Goal: Task Accomplishment & Management: Use online tool/utility

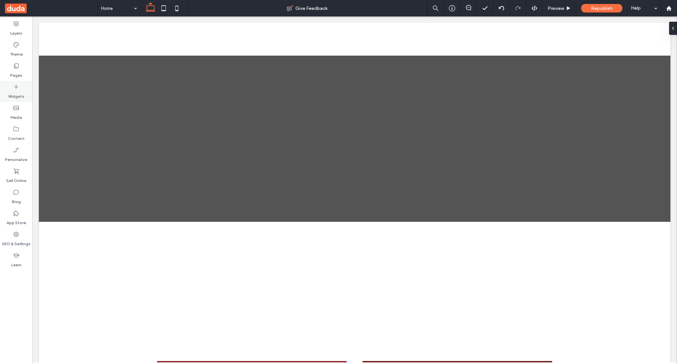
click at [17, 95] on label "Widgets" at bounding box center [16, 94] width 16 height 9
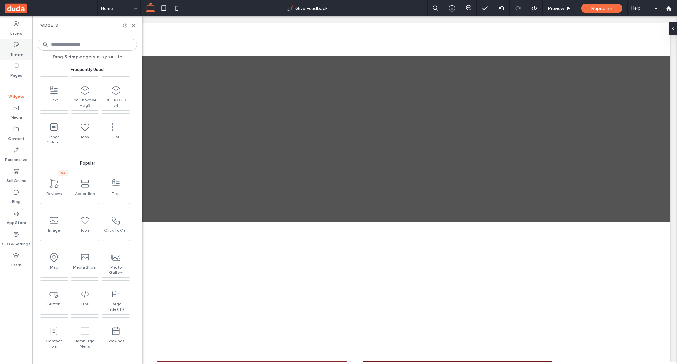
click at [15, 41] on icon at bounding box center [16, 44] width 7 height 7
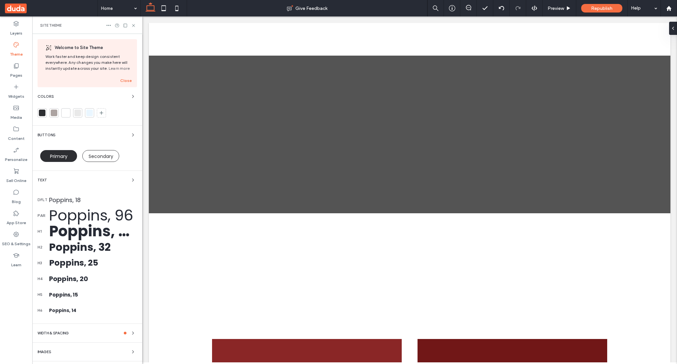
click at [68, 247] on div "Poppins, 32" at bounding box center [93, 247] width 88 height 16
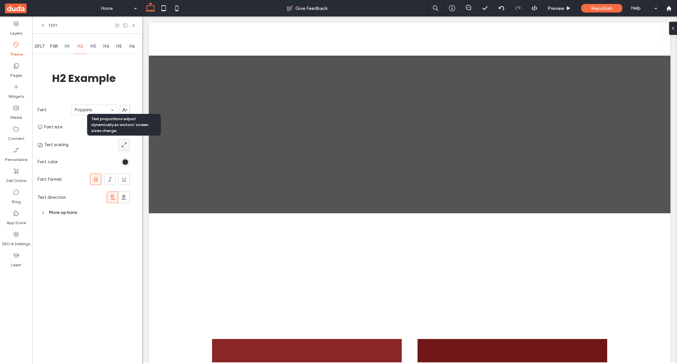
click at [124, 149] on span at bounding box center [124, 144] width 7 height 11
click at [124, 147] on icon at bounding box center [124, 145] width 7 height 7
click at [123, 148] on icon at bounding box center [124, 144] width 7 height 7
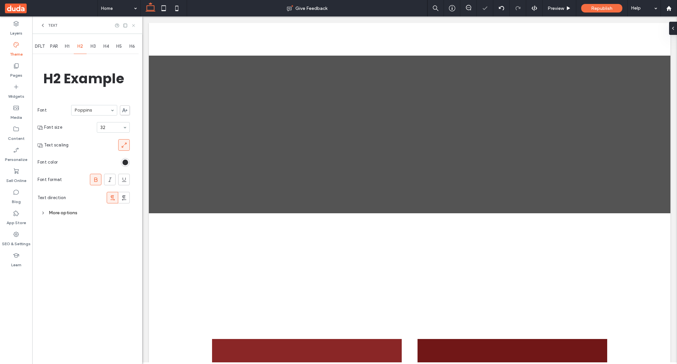
click at [133, 26] on icon at bounding box center [133, 25] width 5 height 5
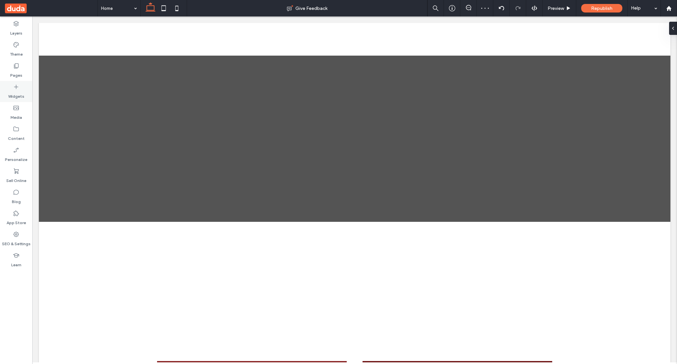
click at [12, 88] on div "Widgets" at bounding box center [16, 91] width 32 height 21
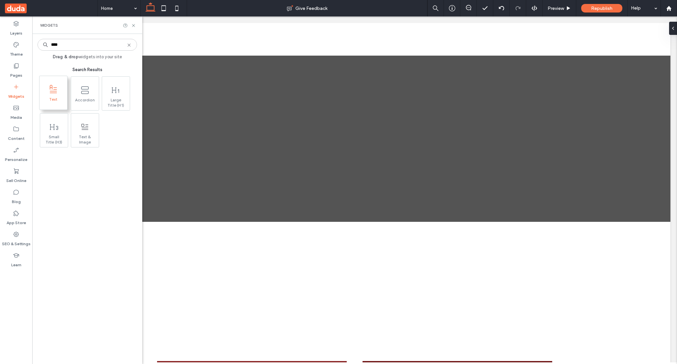
type input "****"
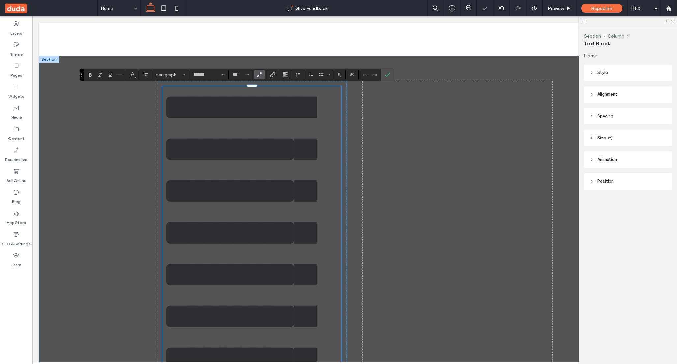
click at [390, 73] on icon "Confirm" at bounding box center [386, 74] width 5 height 5
